Goal: Task Accomplishment & Management: Complete application form

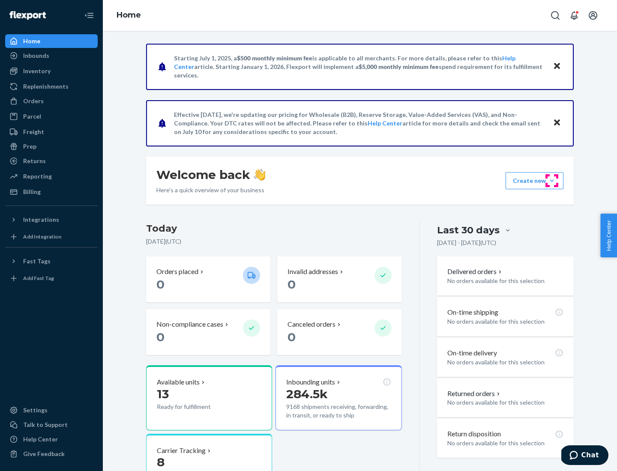
click at [551, 181] on button "Create new Create new inbound Create new order Create new product" at bounding box center [534, 180] width 58 height 17
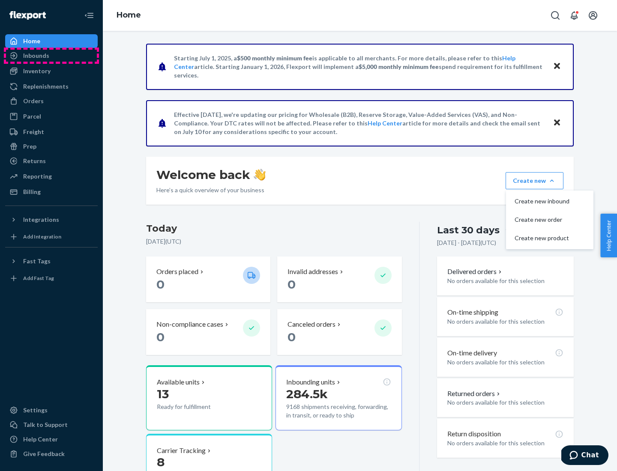
click at [51, 56] on div "Inbounds" at bounding box center [51, 56] width 91 height 12
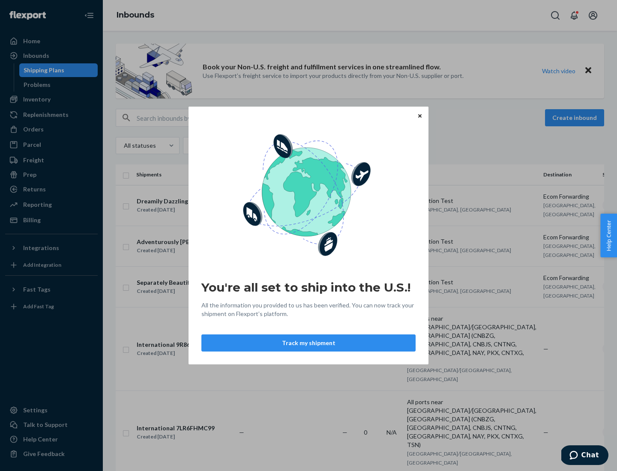
click at [308, 343] on button "Track my shipment" at bounding box center [308, 342] width 214 height 17
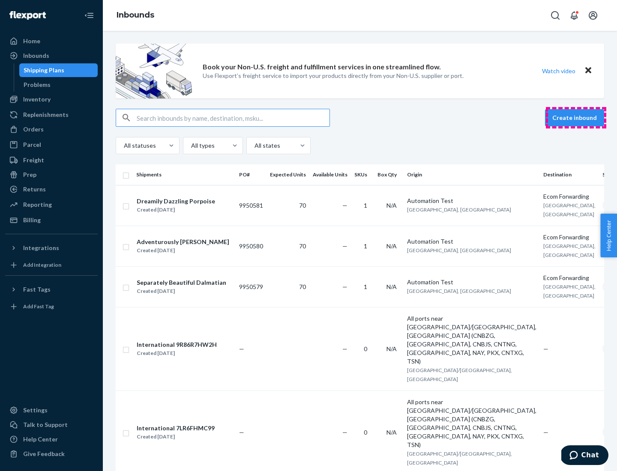
click at [575, 118] on button "Create inbound" at bounding box center [574, 117] width 59 height 17
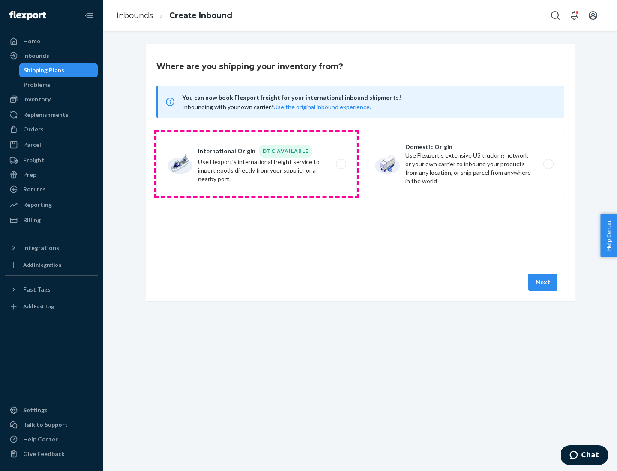
click at [256, 164] on label "International Origin DTC Available Use Flexport's international freight service…" at bounding box center [256, 164] width 200 height 64
click at [340, 164] on input "International Origin DTC Available Use Flexport's international freight service…" at bounding box center [343, 164] width 6 height 6
radio input "true"
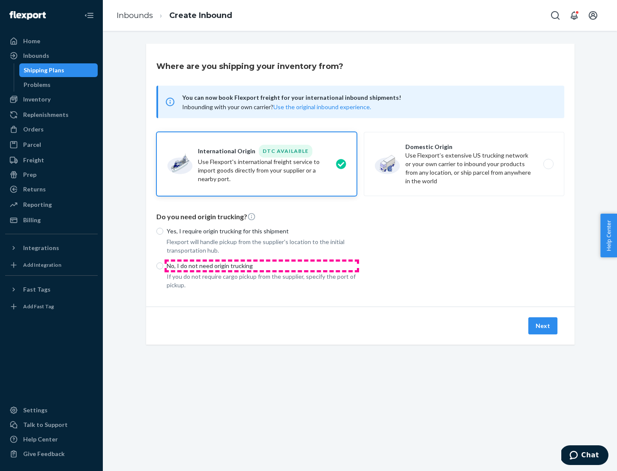
click at [262, 265] on p "No, I do not need origin trucking" at bounding box center [262, 266] width 190 height 9
click at [163, 265] on input "No, I do not need origin trucking" at bounding box center [159, 265] width 7 height 7
radio input "true"
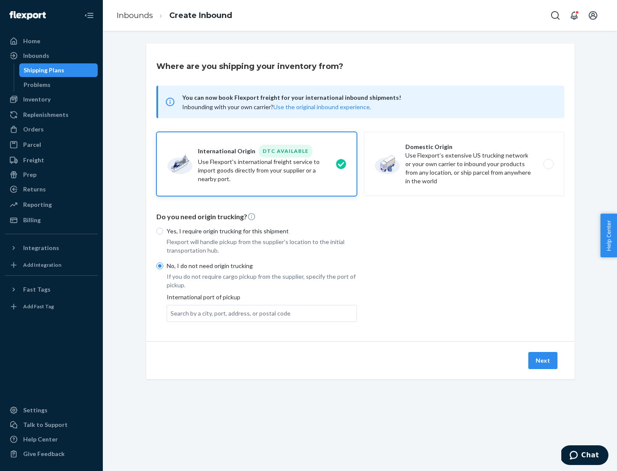
click at [228, 313] on div "Search by a city, port, address, or postal code" at bounding box center [230, 313] width 120 height 9
click at [171, 313] on input "Search by a city, port, address, or postal code" at bounding box center [170, 313] width 1 height 9
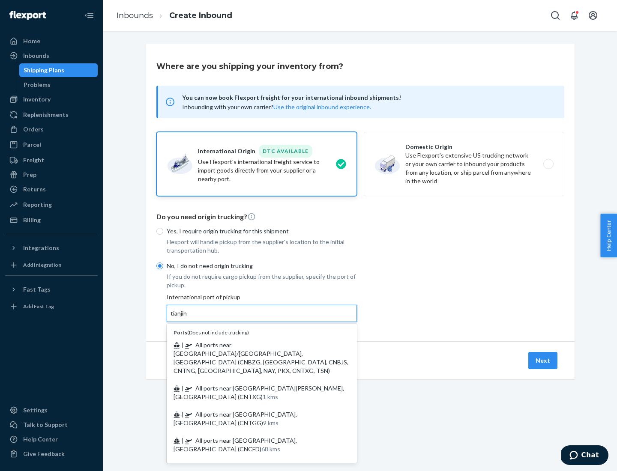
click at [253, 345] on span "| All ports near [GEOGRAPHIC_DATA]/[GEOGRAPHIC_DATA], [GEOGRAPHIC_DATA] (CNBZG,…" at bounding box center [260, 357] width 175 height 33
click at [188, 318] on input "tianjin" at bounding box center [179, 313] width 18 height 9
type input "All ports near [GEOGRAPHIC_DATA]/[GEOGRAPHIC_DATA], [GEOGRAPHIC_DATA] (CNBZG, […"
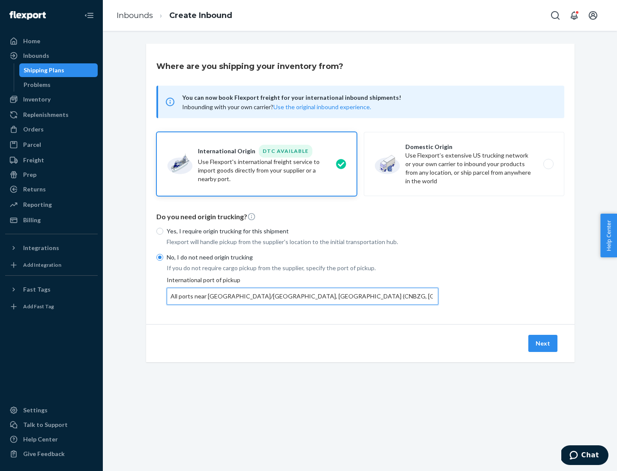
click at [543, 343] on button "Next" at bounding box center [542, 343] width 29 height 17
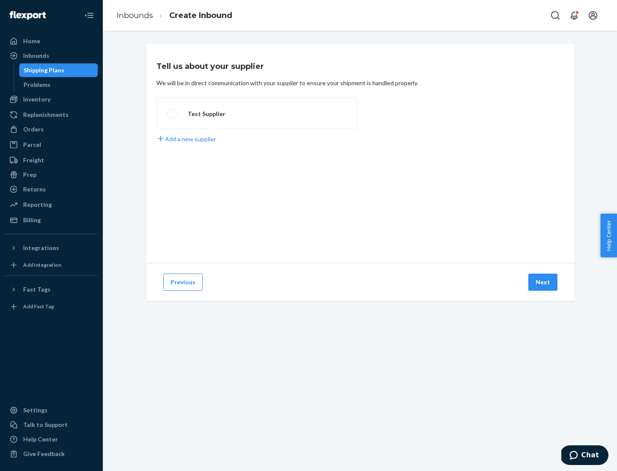
click at [256, 113] on label "Test Supplier" at bounding box center [256, 114] width 200 height 32
click at [173, 113] on input "Test Supplier" at bounding box center [170, 114] width 6 height 6
radio input "true"
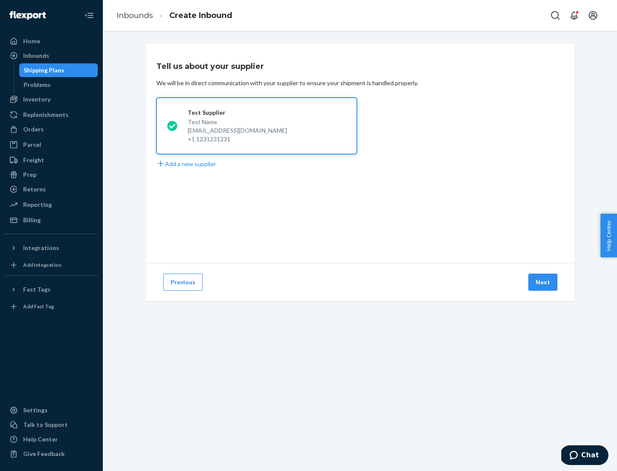
click at [543, 282] on button "Next" at bounding box center [542, 282] width 29 height 17
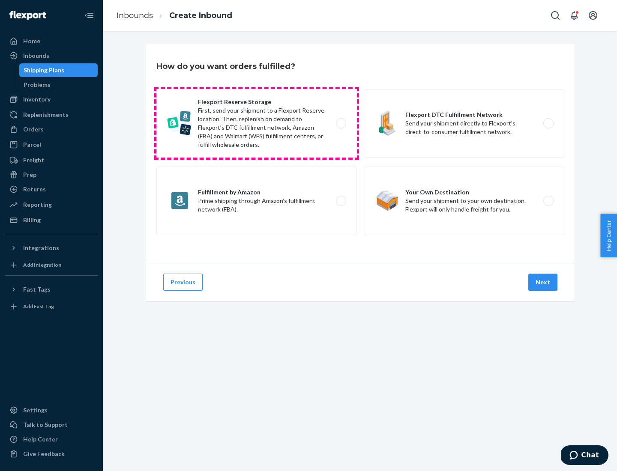
click at [256, 123] on label "Flexport Reserve Storage First, send your shipment to a Flexport Reserve locati…" at bounding box center [256, 123] width 200 height 69
click at [340, 123] on input "Flexport Reserve Storage First, send your shipment to a Flexport Reserve locati…" at bounding box center [343, 124] width 6 height 6
radio input "true"
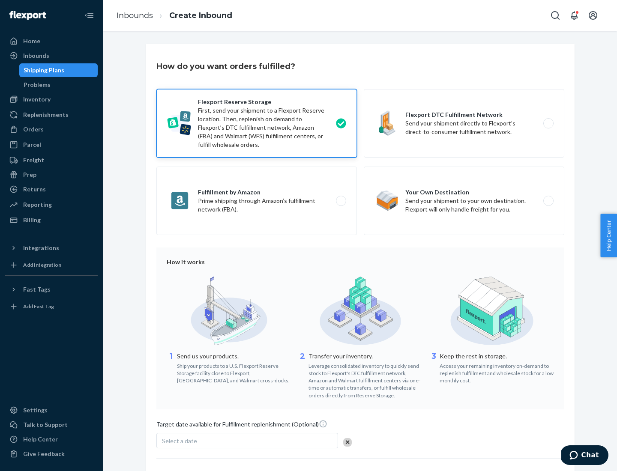
scroll to position [70, 0]
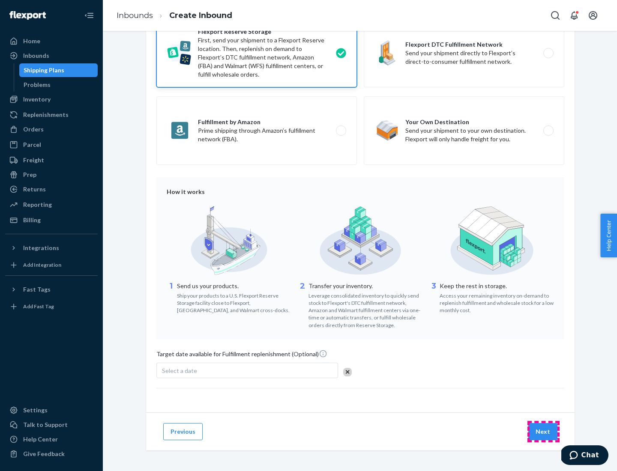
click at [543, 431] on button "Next" at bounding box center [542, 431] width 29 height 17
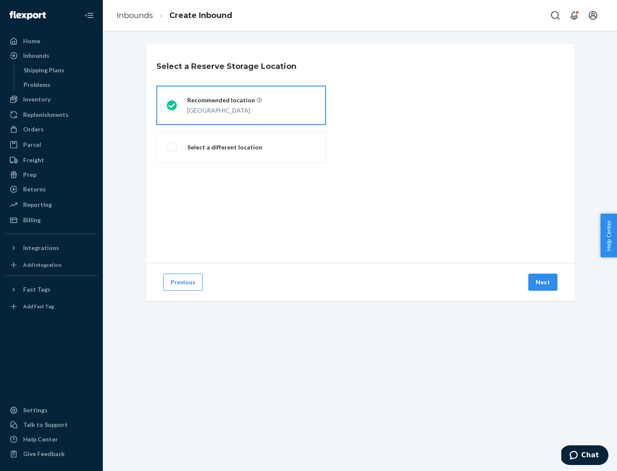
click at [241, 105] on div "[GEOGRAPHIC_DATA]" at bounding box center [224, 109] width 75 height 10
click at [172, 105] on input "Recommended location [GEOGRAPHIC_DATA]" at bounding box center [170, 106] width 6 height 6
click at [543, 282] on button "Next" at bounding box center [542, 282] width 29 height 17
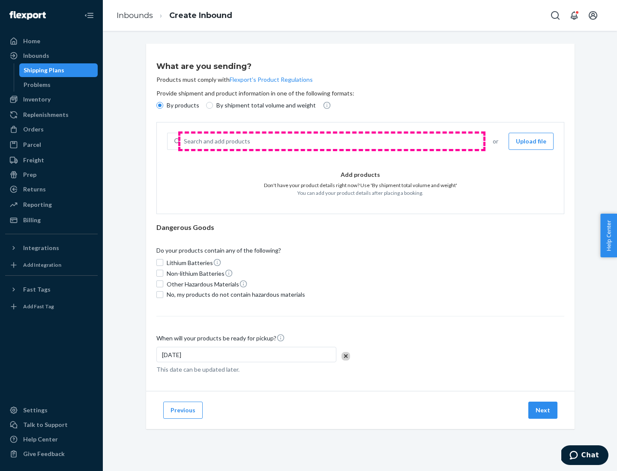
click at [331, 141] on div "Search and add products" at bounding box center [330, 141] width 301 height 15
click at [185, 141] on input "Search and add products" at bounding box center [184, 141] width 1 height 9
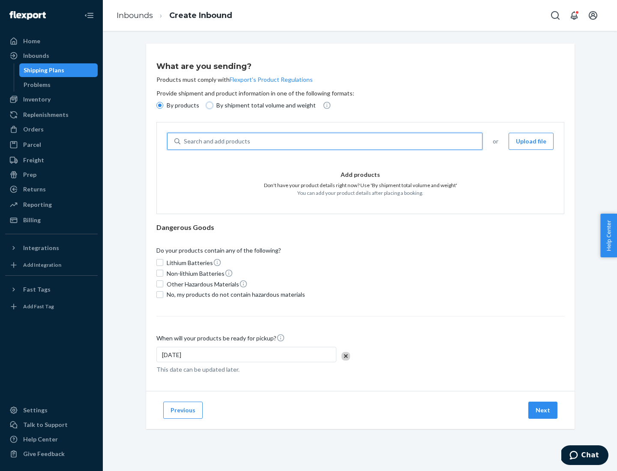
click at [208, 105] on input "By shipment total volume and weight" at bounding box center [209, 105] width 7 height 7
radio input "true"
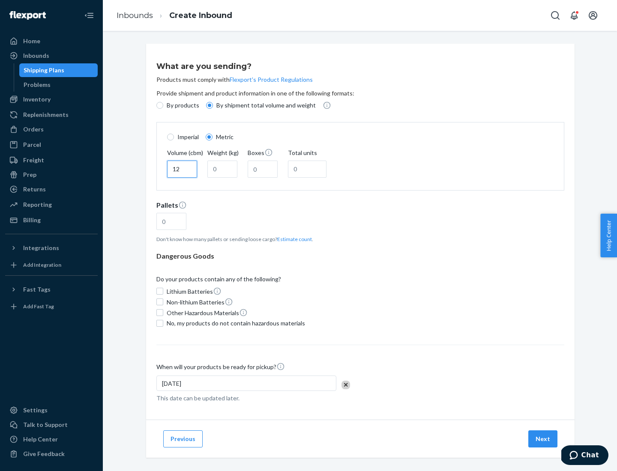
type input "12"
type input "22"
type input "222"
type input "121"
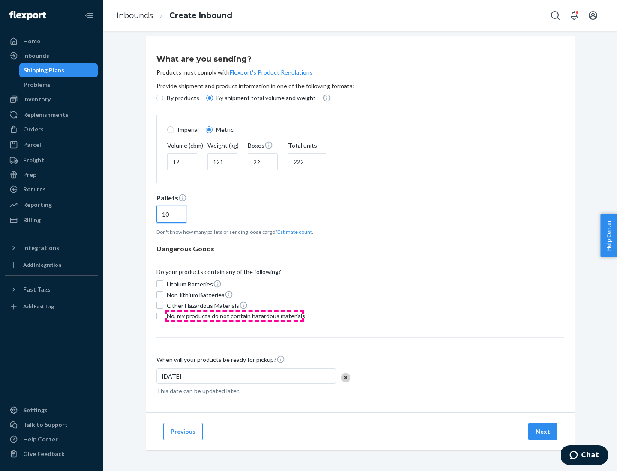
type input "10"
click at [234, 316] on span "No, my products do not contain hazardous materials" at bounding box center [236, 316] width 138 height 9
click at [163, 316] on input "No, my products do not contain hazardous materials" at bounding box center [159, 316] width 7 height 7
checkbox input "true"
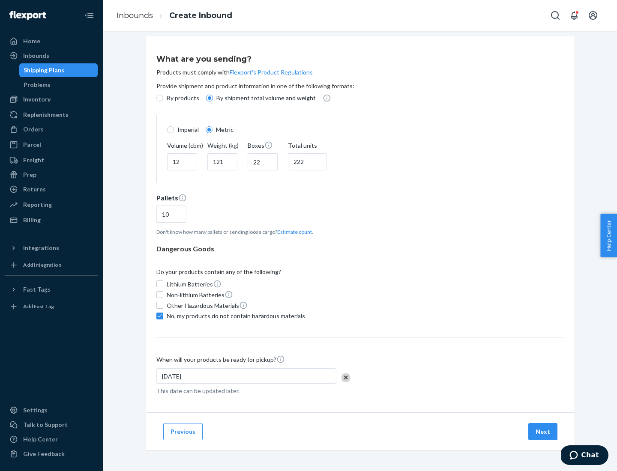
click at [543, 431] on button "Next" at bounding box center [542, 431] width 29 height 17
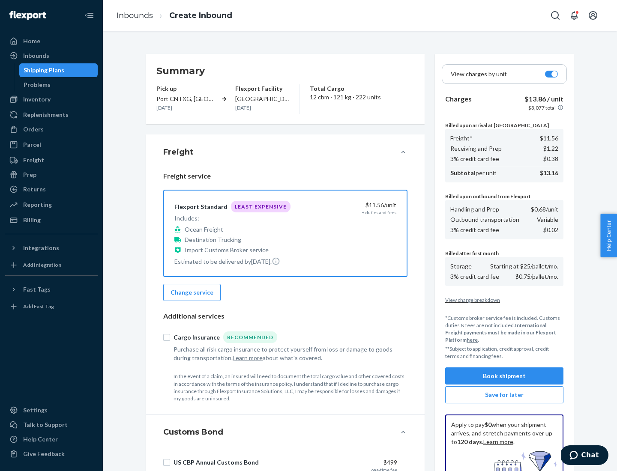
scroll to position [125, 0]
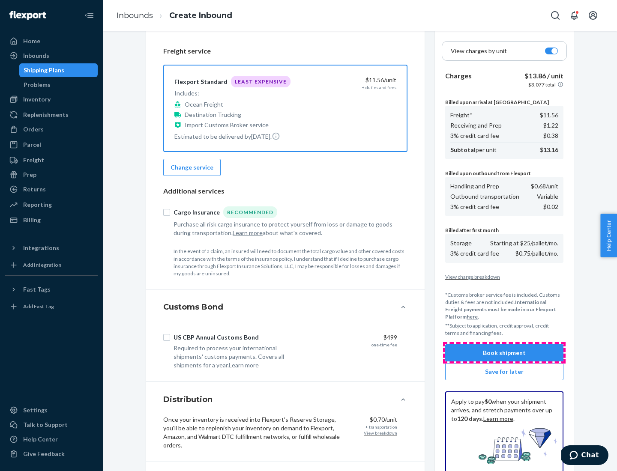
click at [504, 353] on button "Book shipment" at bounding box center [504, 352] width 118 height 17
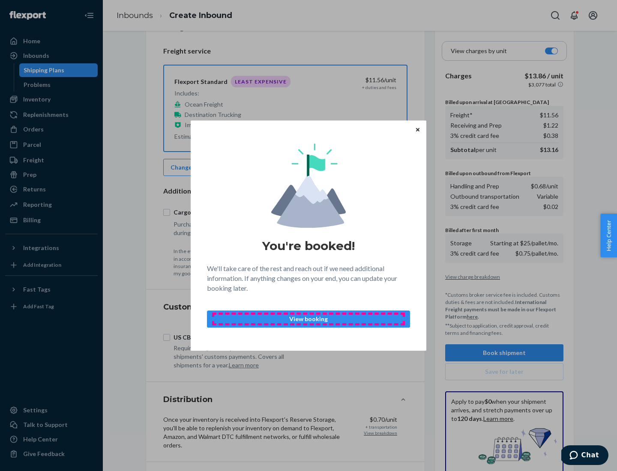
click at [308, 319] on p "View booking" at bounding box center [308, 319] width 188 height 9
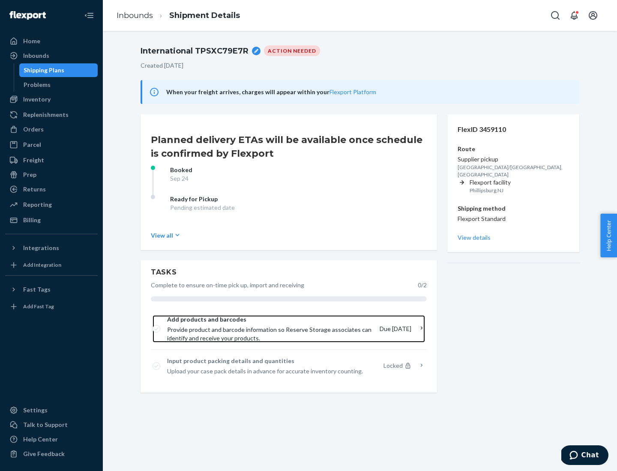
click at [272, 329] on span "Provide product and barcode information so Reserve Storage associates can ident…" at bounding box center [270, 333] width 206 height 17
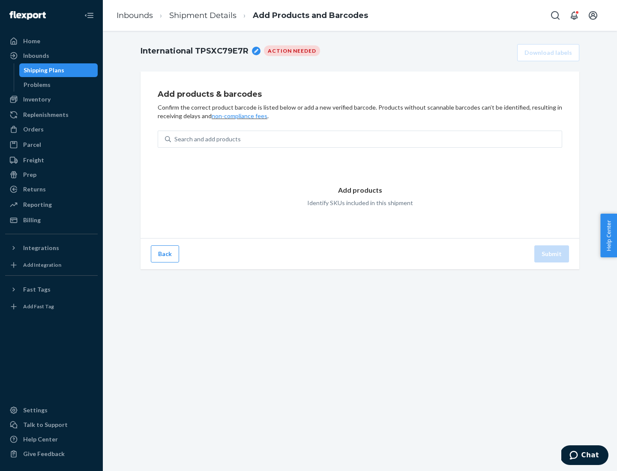
click at [366, 139] on div "Search and add products" at bounding box center [366, 138] width 390 height 15
click at [175, 139] on input "Search and add products" at bounding box center [174, 139] width 1 height 9
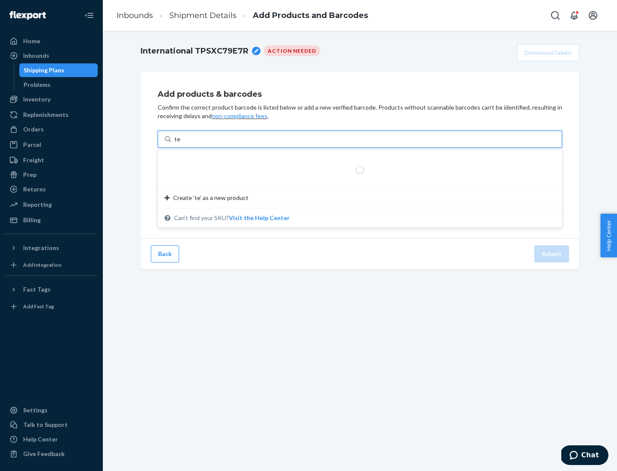
type input "test"
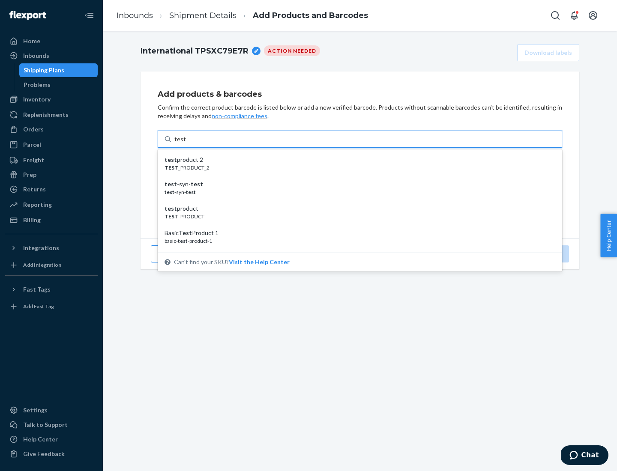
scroll to position [32, 0]
click at [356, 201] on div "Basic Test Product 1" at bounding box center [356, 201] width 384 height 9
click at [185, 143] on input "test" at bounding box center [179, 139] width 11 height 9
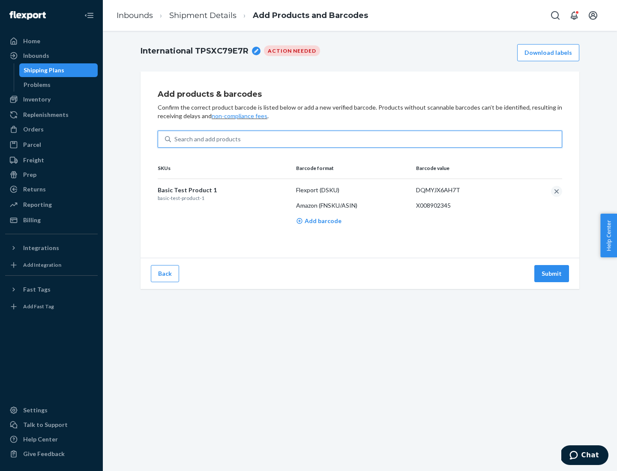
click at [551, 273] on button "Submit" at bounding box center [551, 273] width 35 height 17
